Goal: Navigation & Orientation: Find specific page/section

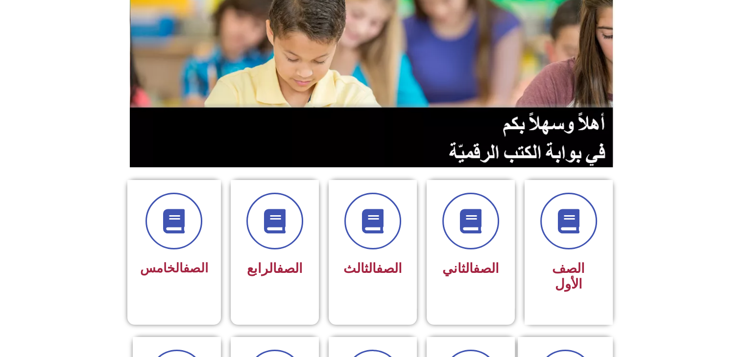
scroll to position [100, 0]
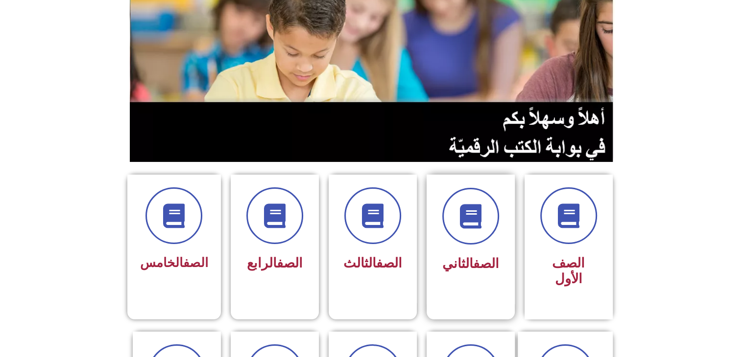
click at [484, 252] on div "الصف الثاني" at bounding box center [471, 264] width 62 height 24
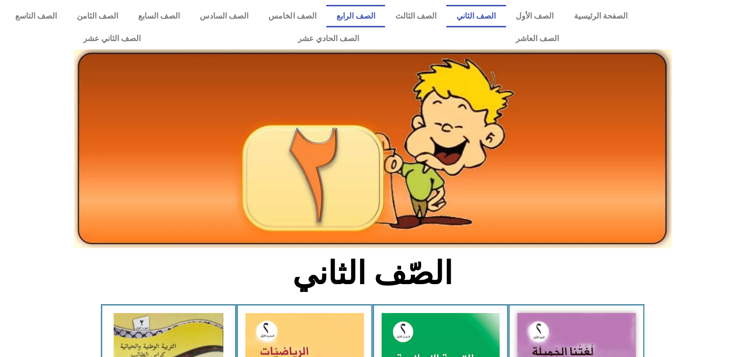
click at [380, 16] on link "الصف الرابع" at bounding box center [355, 16] width 59 height 23
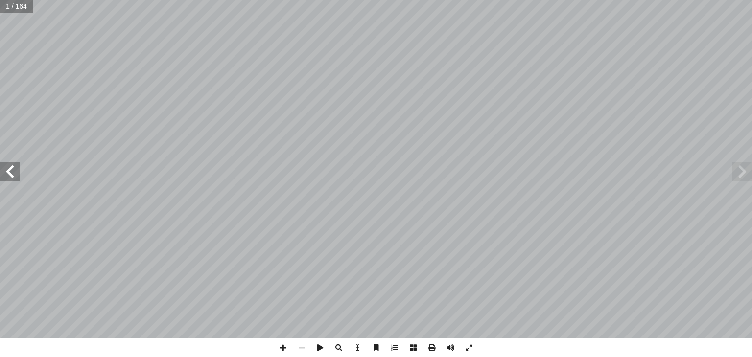
click at [6, 178] on span at bounding box center [10, 172] width 20 height 20
